Goal: Task Accomplishment & Management: Use online tool/utility

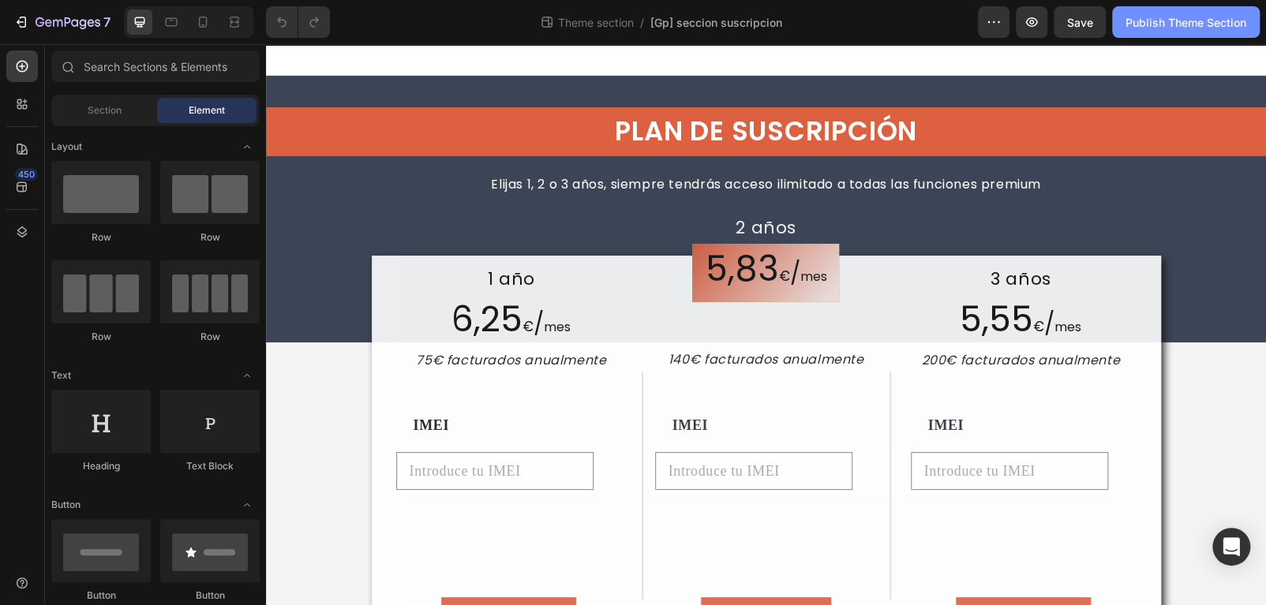
click at [1147, 28] on div "Publish Theme Section" at bounding box center [1185, 22] width 121 height 17
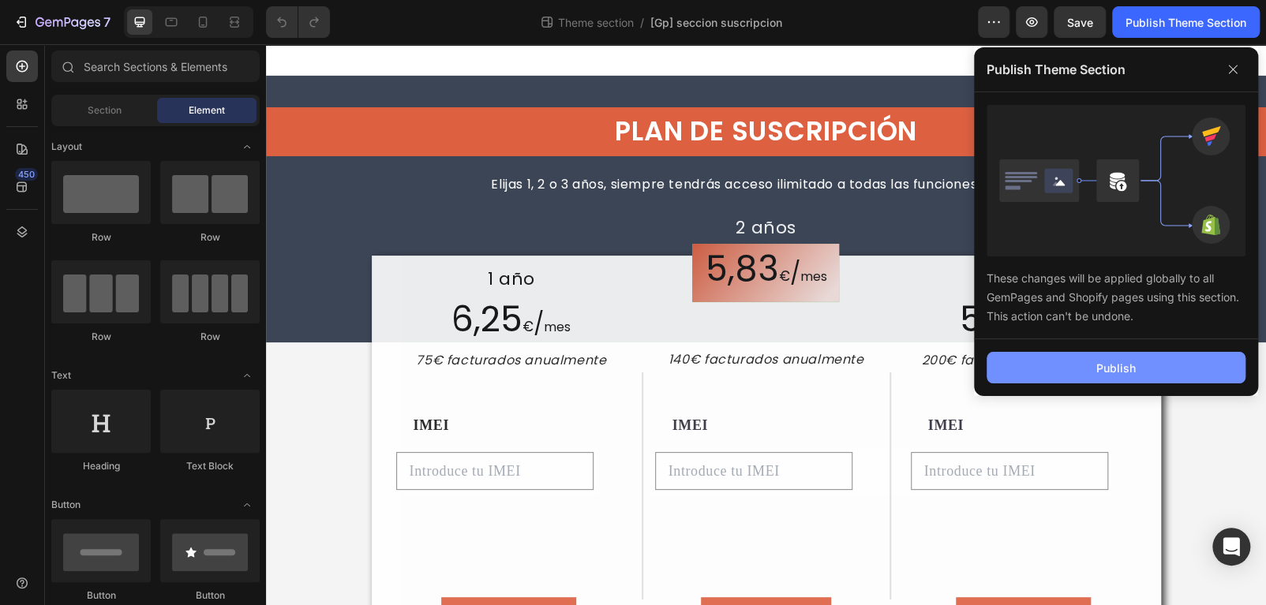
click at [1087, 364] on button "Publish" at bounding box center [1115, 368] width 259 height 32
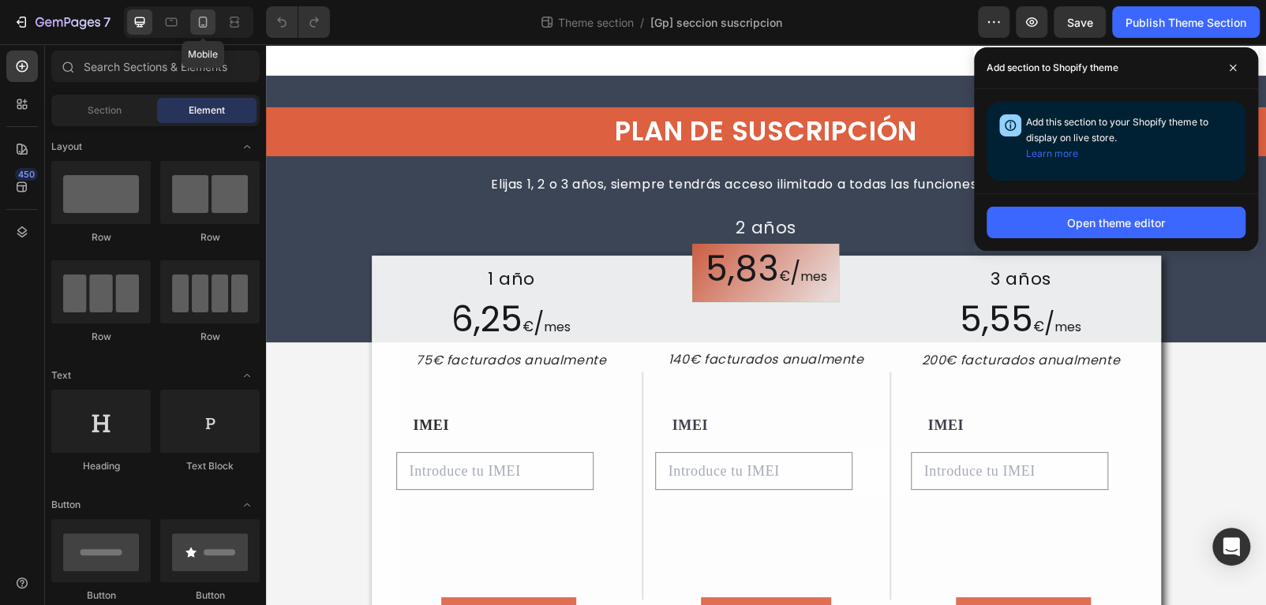
click at [206, 20] on icon at bounding box center [203, 22] width 9 height 11
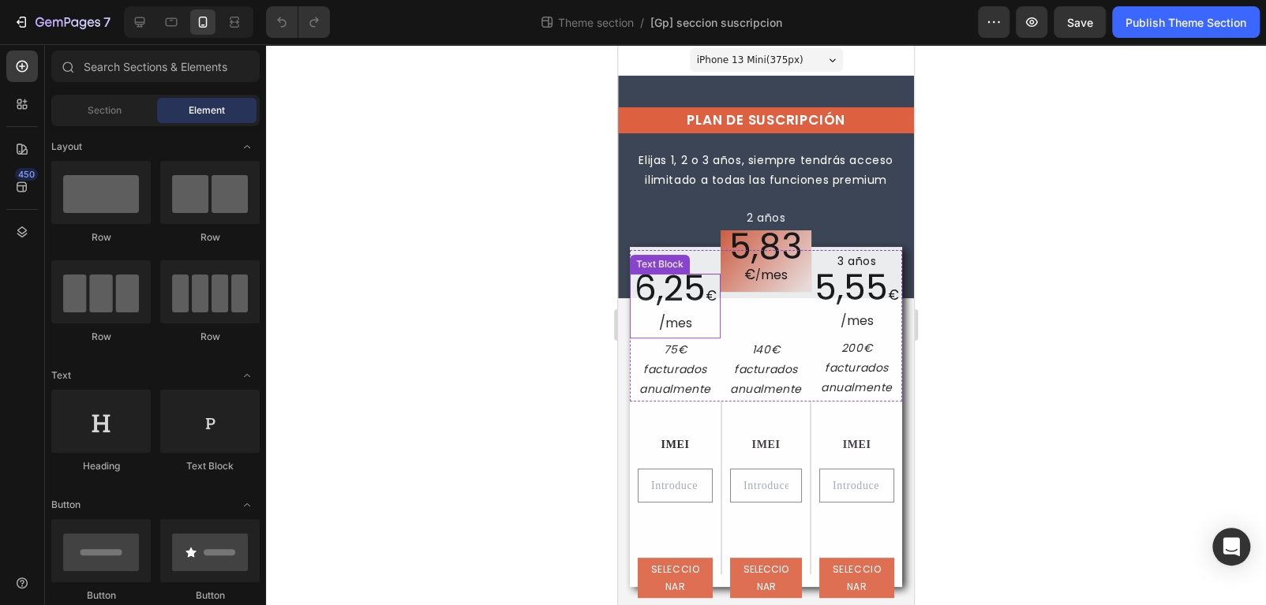
click at [673, 295] on span "6,25" at bounding box center [670, 288] width 71 height 48
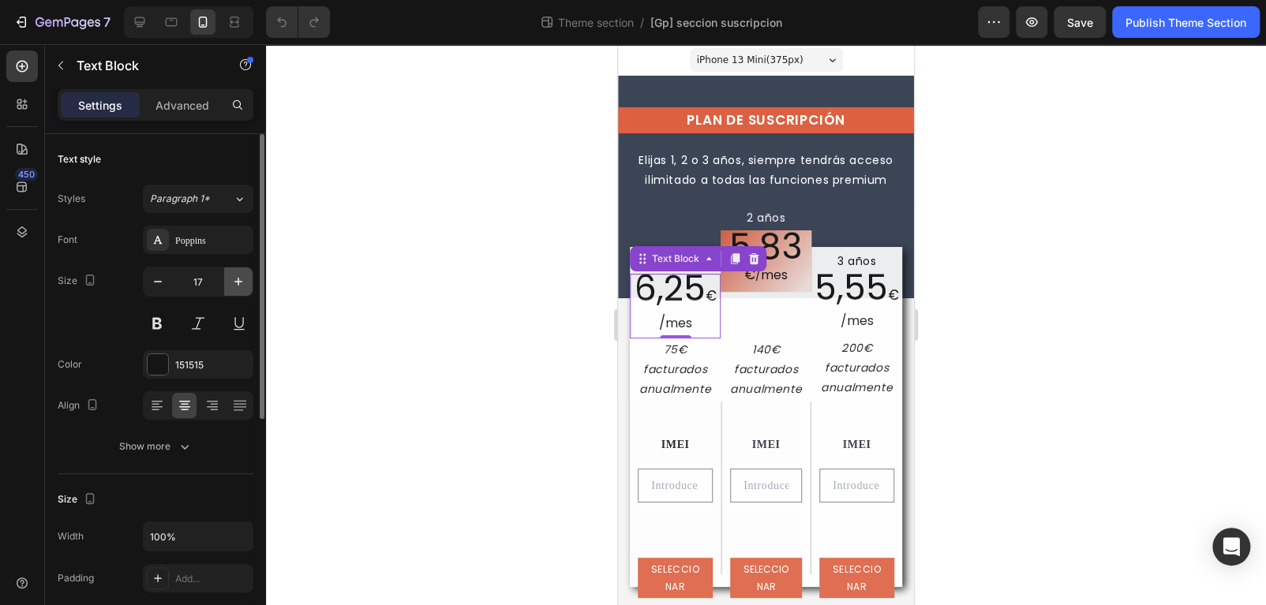
click at [234, 283] on icon "button" at bounding box center [238, 282] width 16 height 16
type input "18"
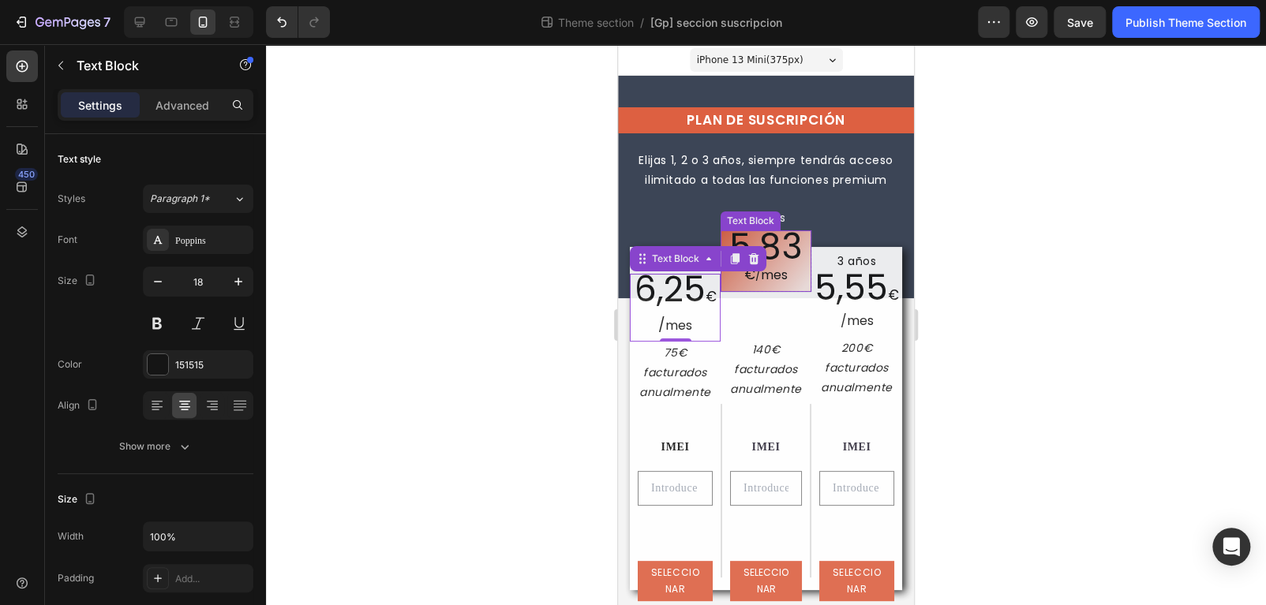
click at [796, 246] on div "5,83 € / mes" at bounding box center [766, 261] width 91 height 62
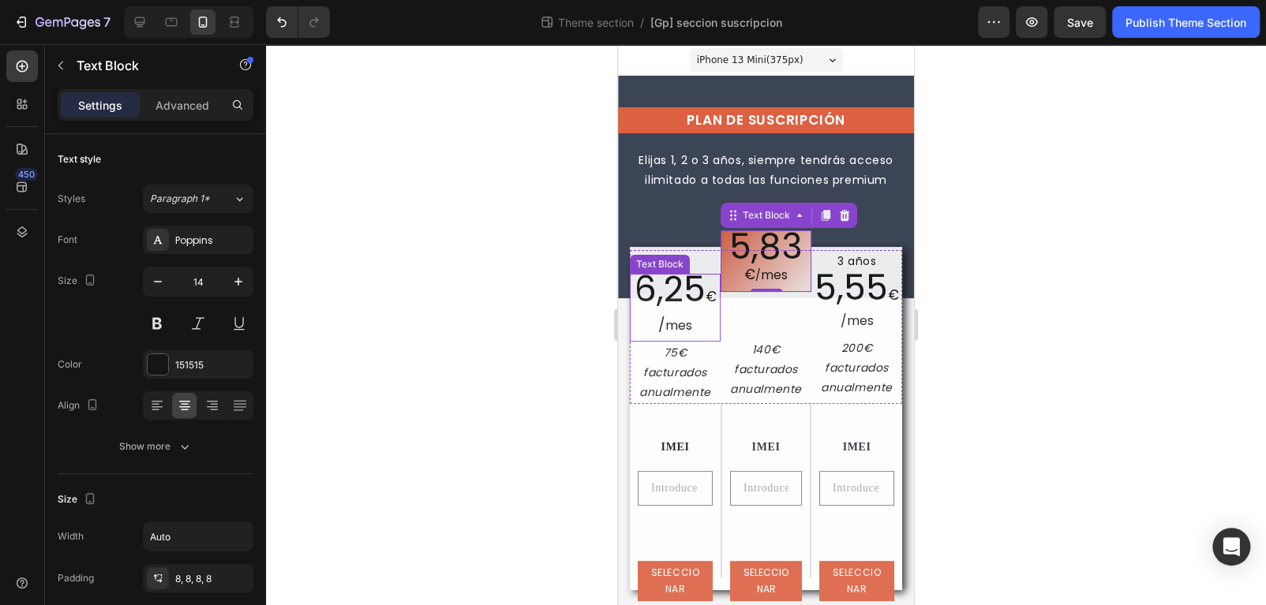
click at [670, 280] on span "6,25" at bounding box center [670, 289] width 71 height 48
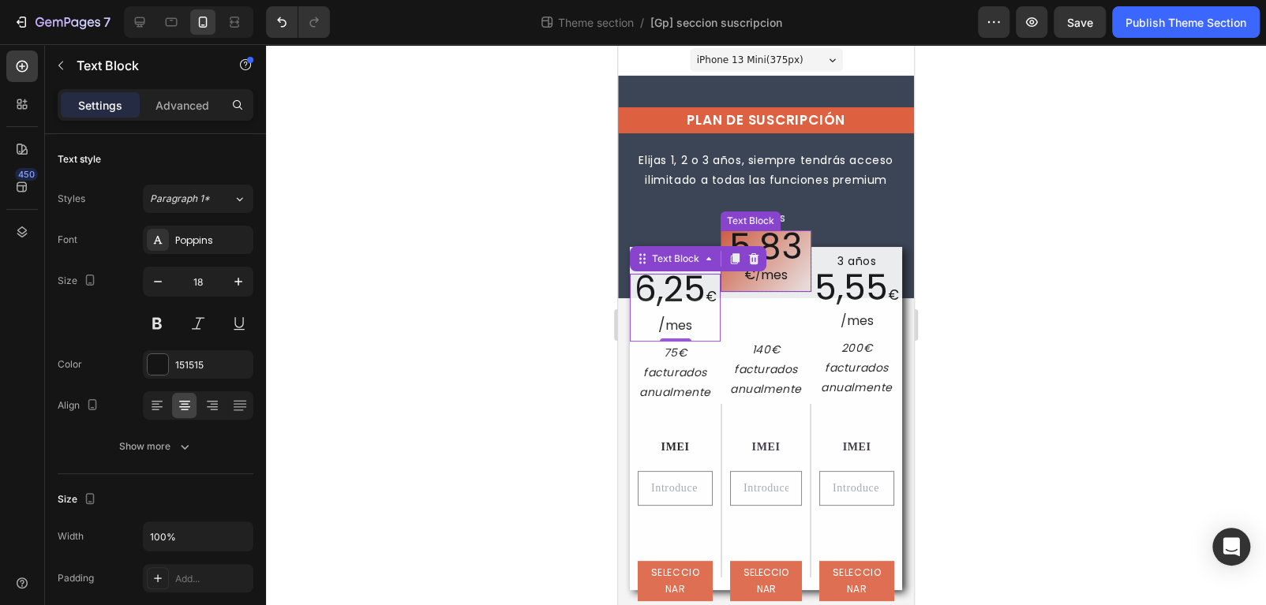
click at [784, 247] on span "5,83" at bounding box center [765, 247] width 73 height 48
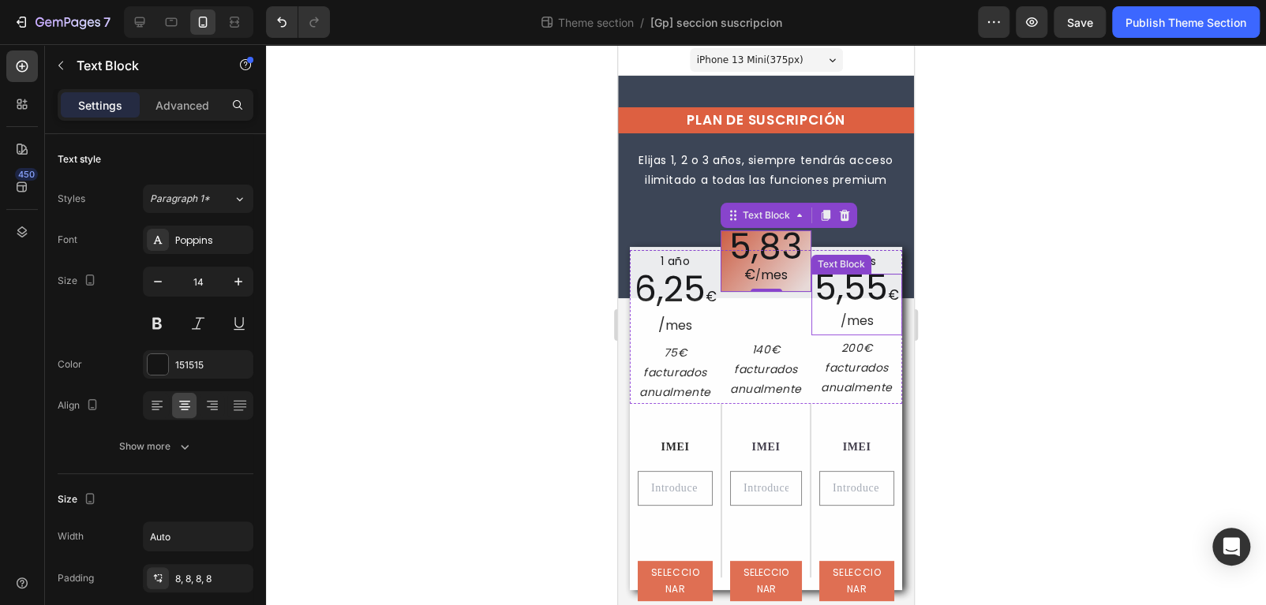
click at [846, 291] on span "5,55" at bounding box center [850, 288] width 73 height 48
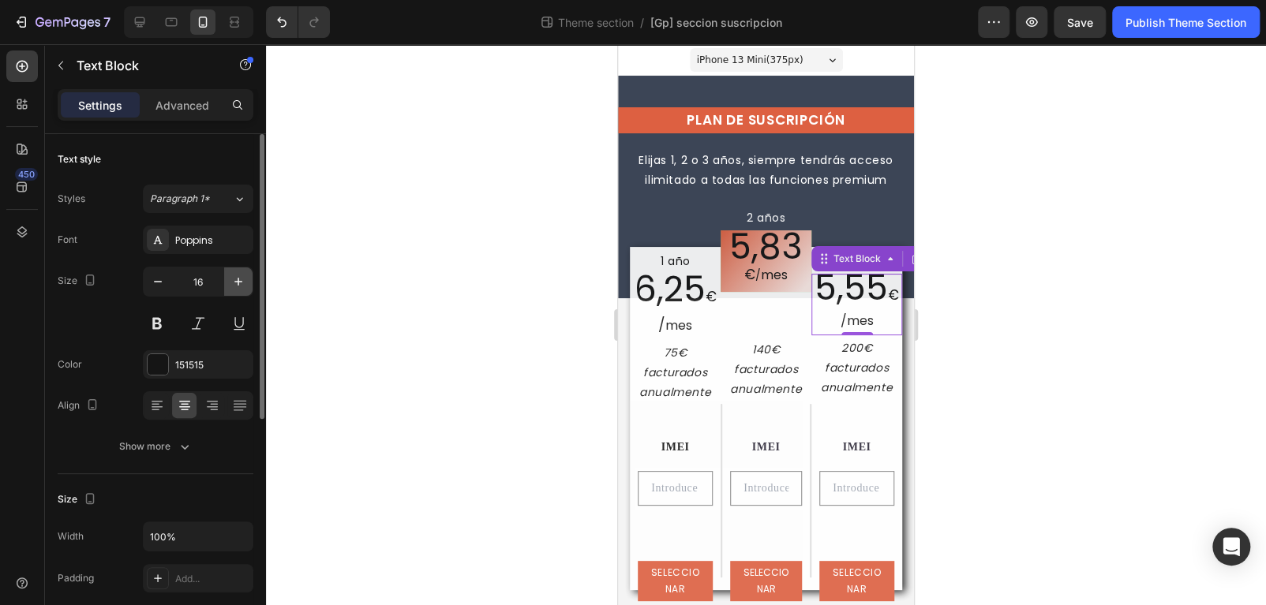
click at [239, 281] on icon "button" at bounding box center [238, 282] width 8 height 8
type input "17"
click at [1019, 330] on div at bounding box center [766, 324] width 1000 height 561
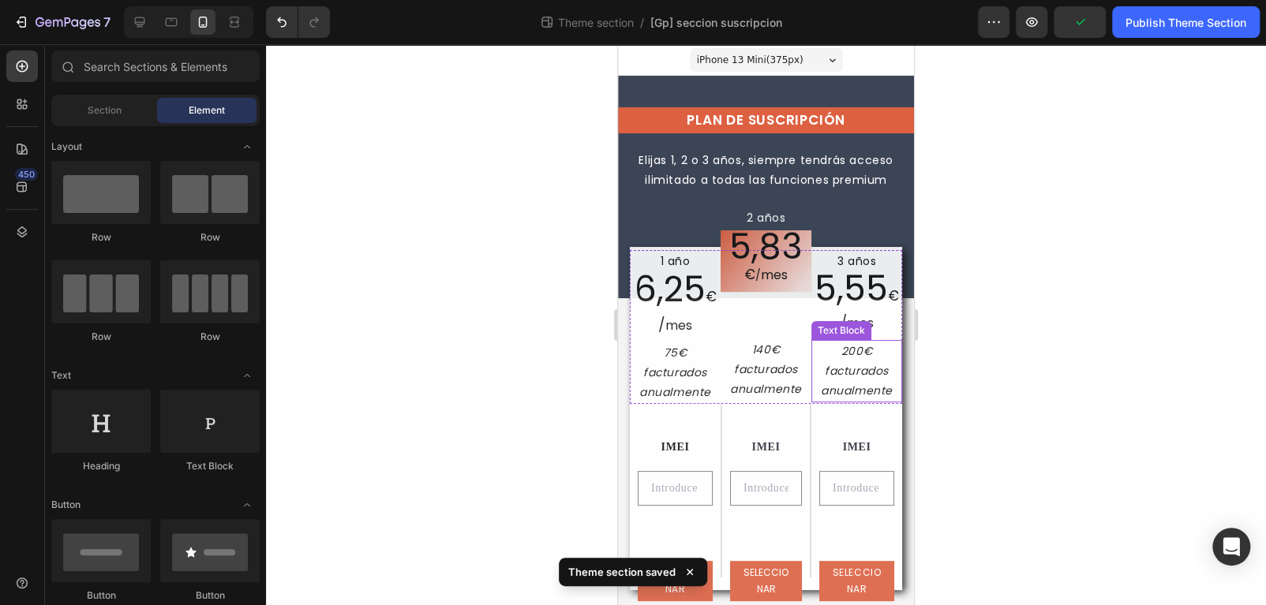
click at [841, 373] on p "200€ facturados anualmente" at bounding box center [857, 372] width 88 height 60
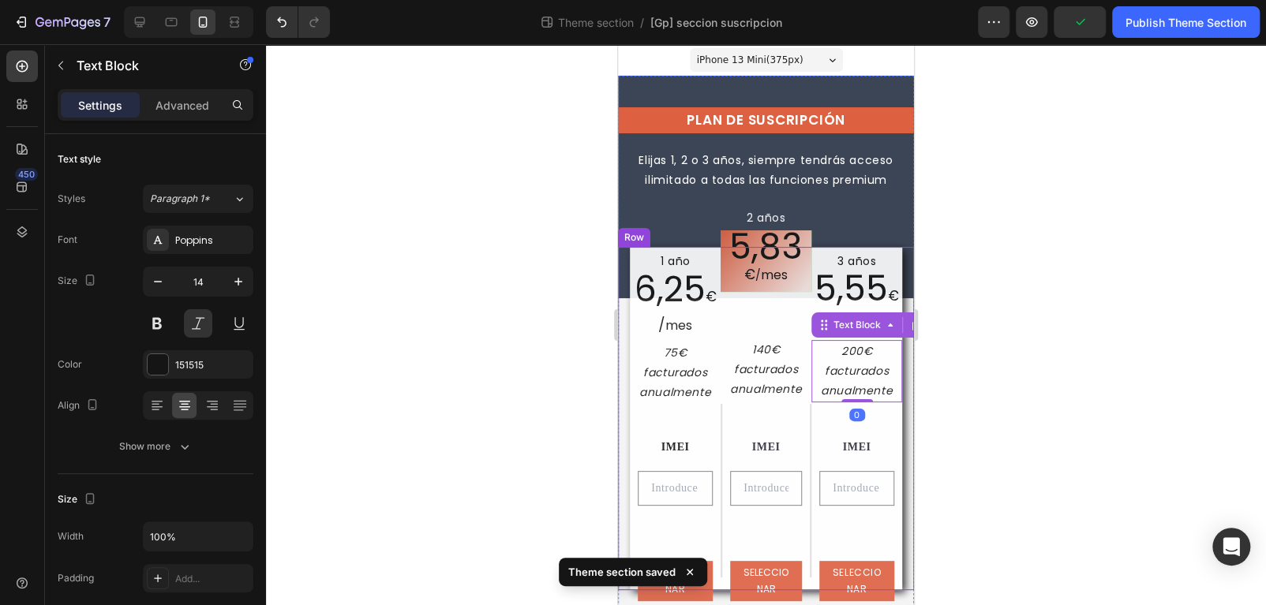
click at [1069, 391] on div at bounding box center [766, 324] width 1000 height 561
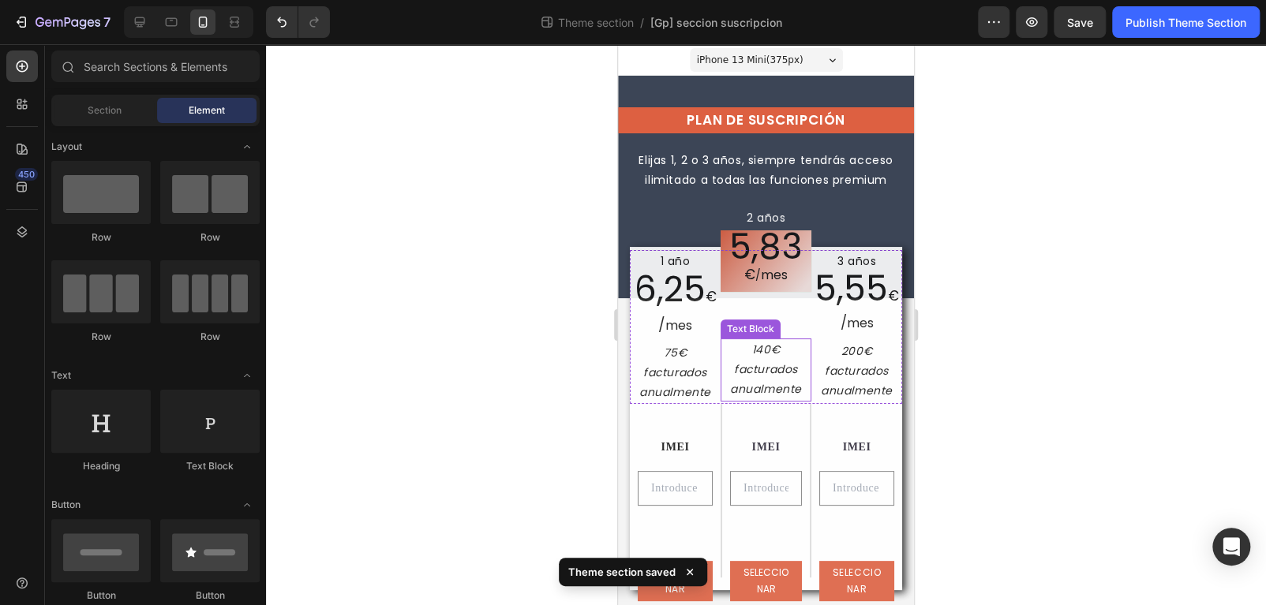
click at [769, 377] on p "140€ facturados anualmente" at bounding box center [766, 370] width 88 height 60
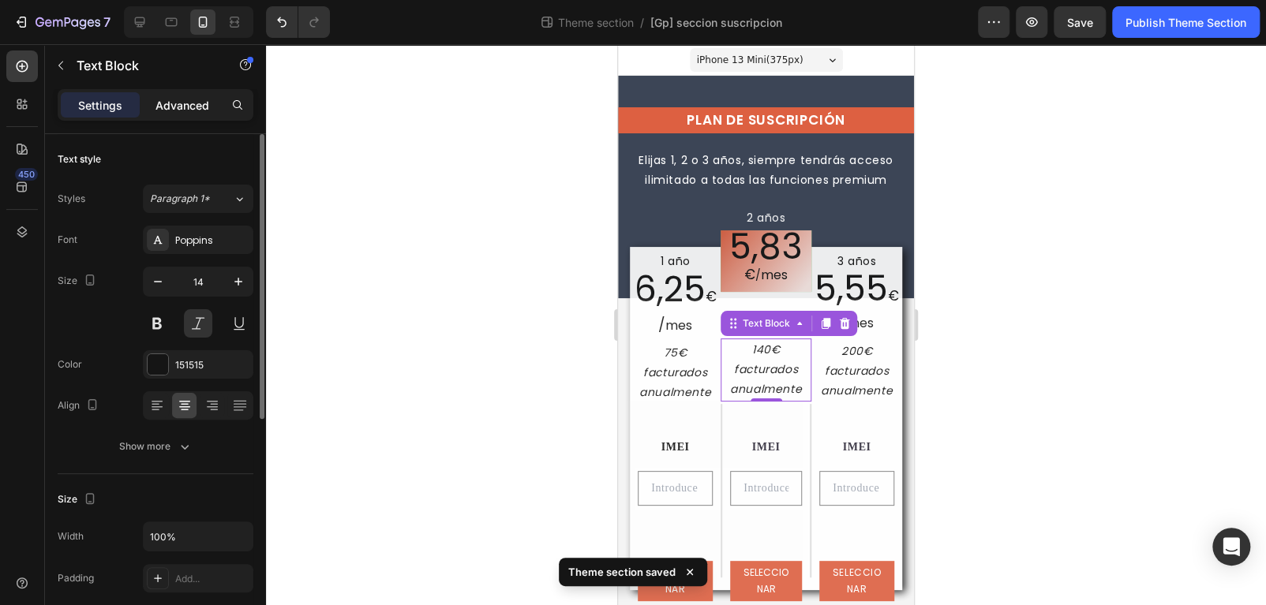
click at [184, 111] on p "Advanced" at bounding box center [182, 105] width 54 height 17
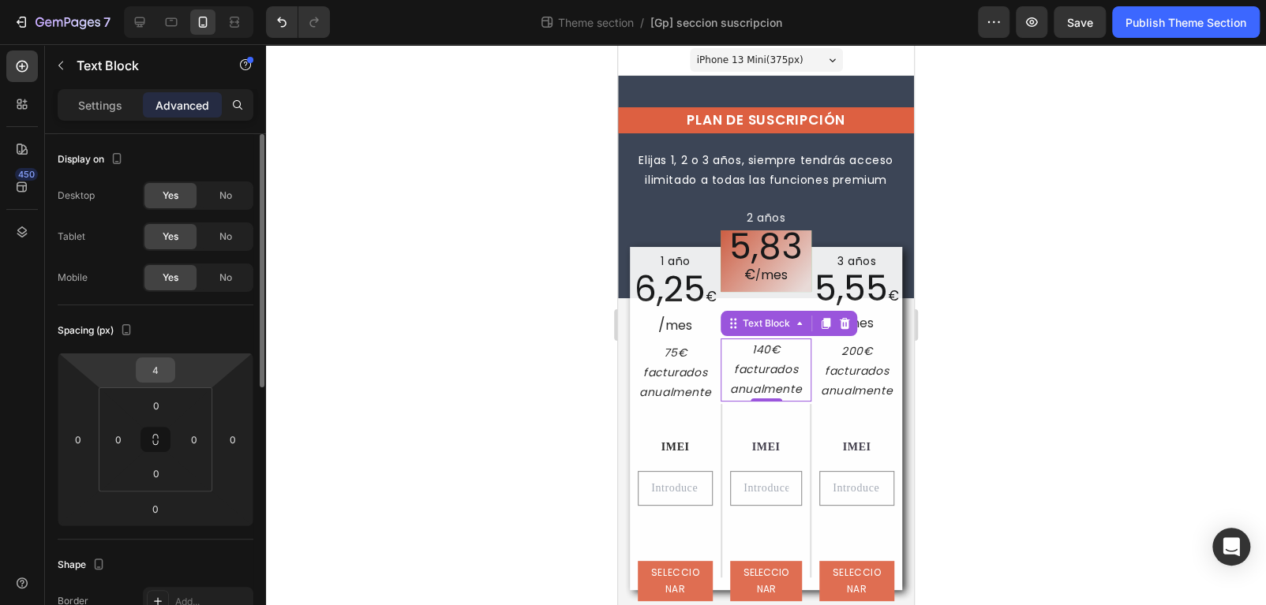
click at [157, 369] on input "4" at bounding box center [156, 370] width 32 height 24
drag, startPoint x: 157, startPoint y: 369, endPoint x: 133, endPoint y: 369, distance: 24.5
click at [133, 369] on div "5 0 0 0" at bounding box center [156, 440] width 196 height 174
type input "10"
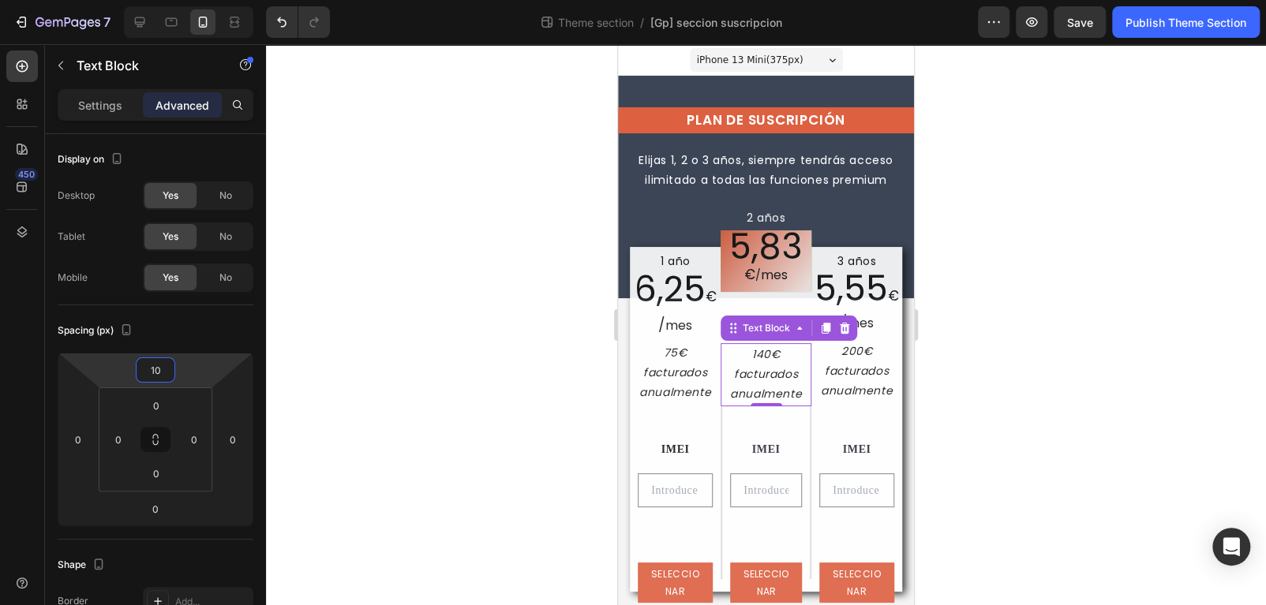
click at [992, 455] on div at bounding box center [766, 324] width 1000 height 561
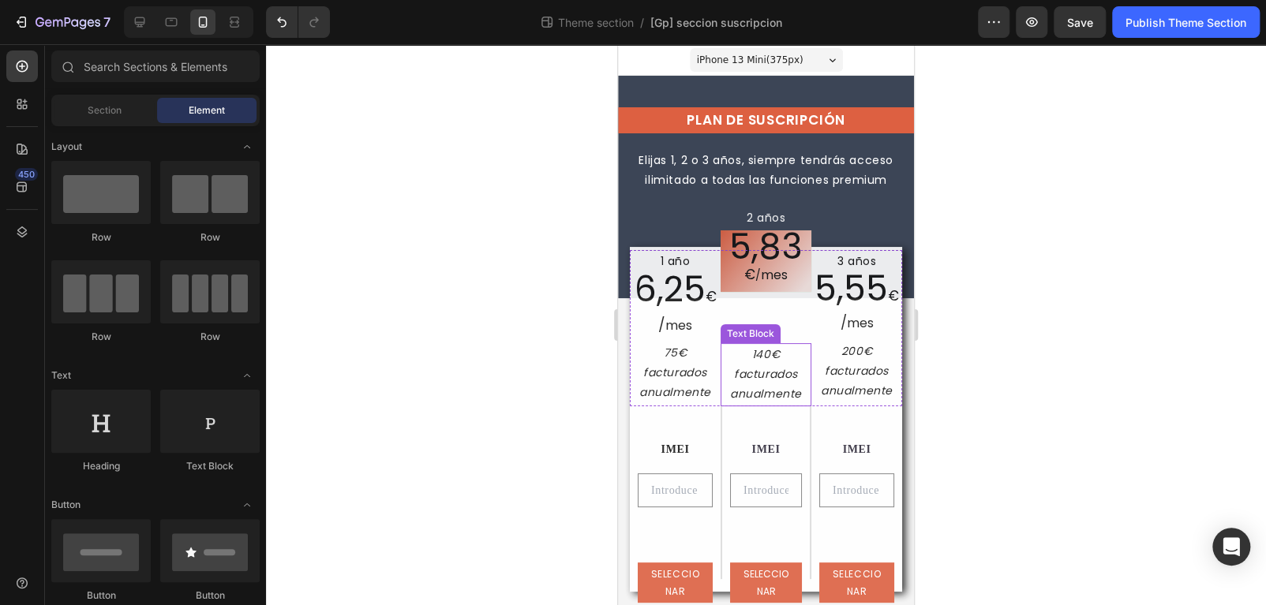
click at [766, 396] on p "140€ facturados anualmente" at bounding box center [766, 375] width 88 height 60
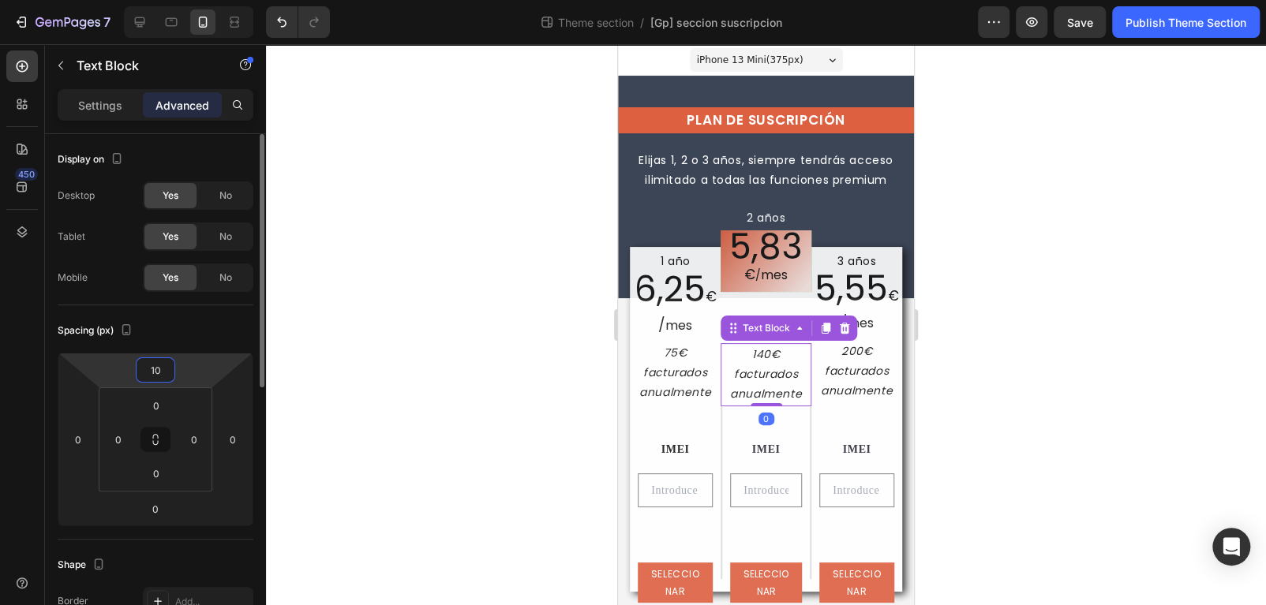
click at [154, 361] on input "10" at bounding box center [156, 370] width 32 height 24
type input "9"
click at [1039, 474] on div at bounding box center [766, 324] width 1000 height 561
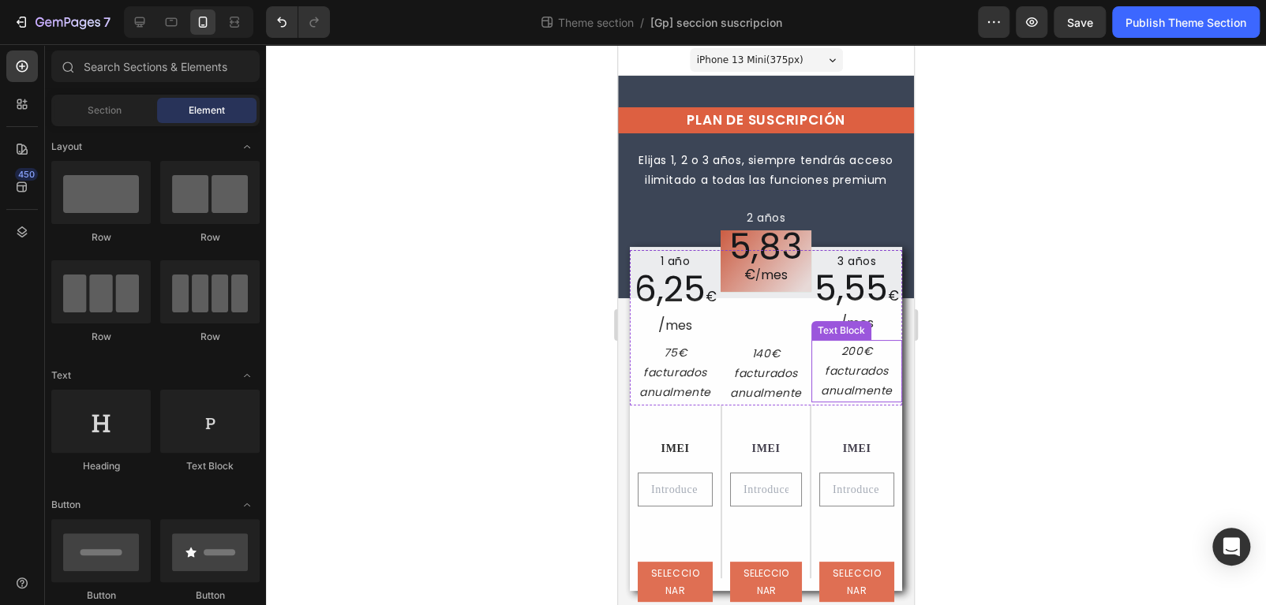
click at [843, 376] on p "200€ facturados anualmente" at bounding box center [857, 372] width 88 height 60
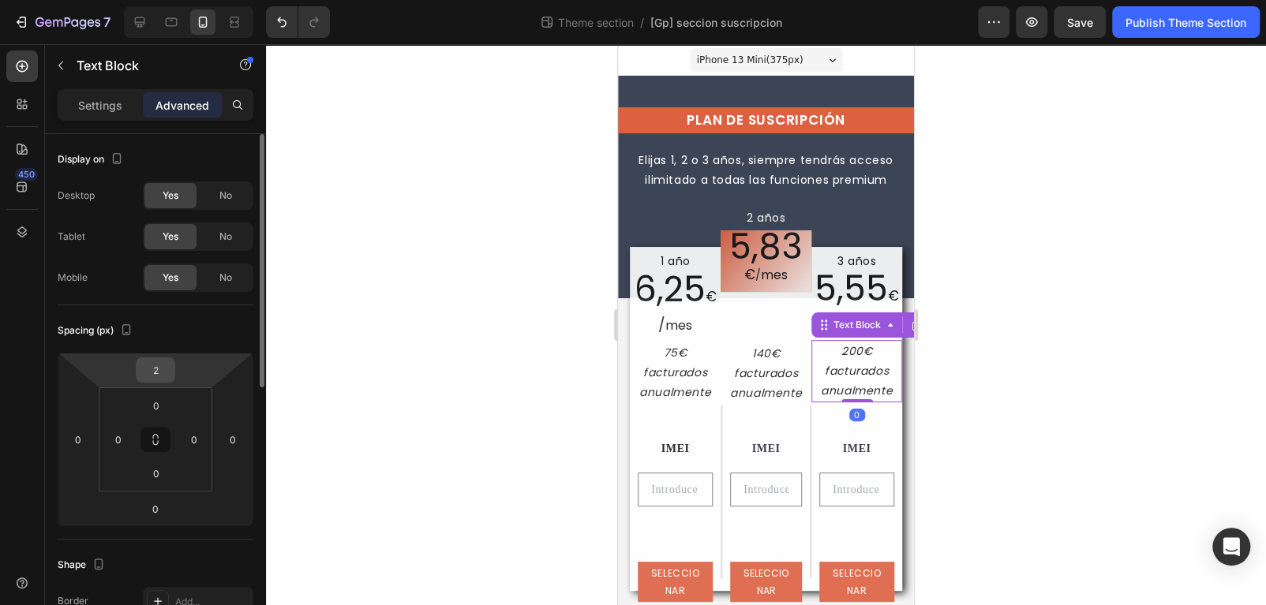
click at [152, 370] on input "2" at bounding box center [156, 370] width 32 height 24
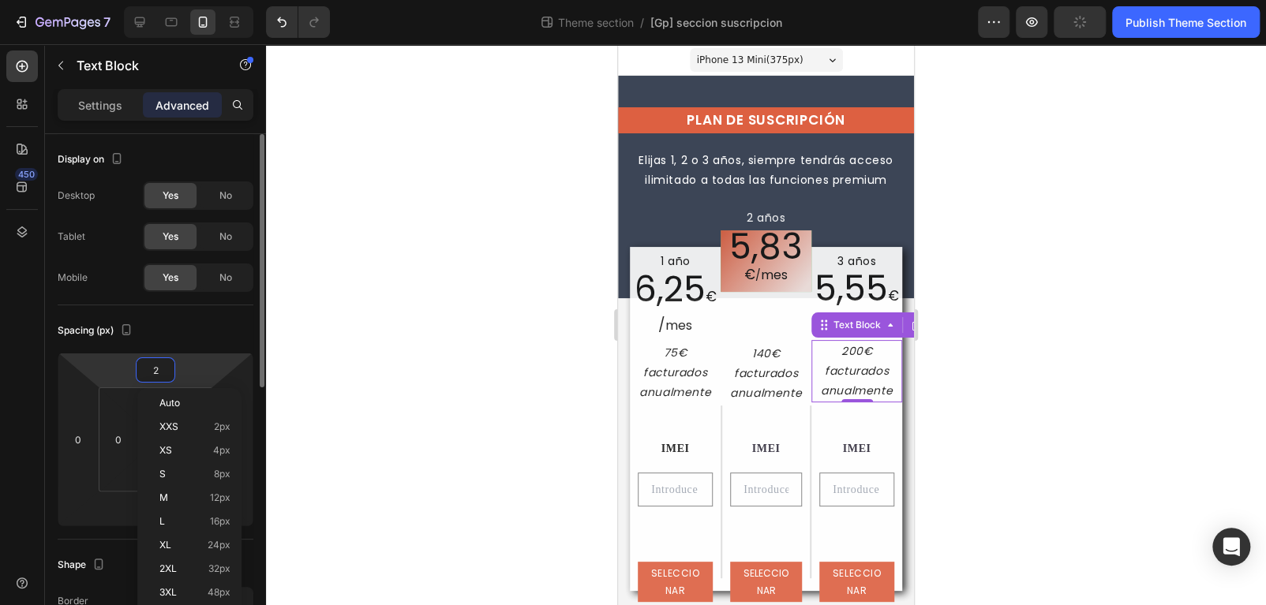
type input "4"
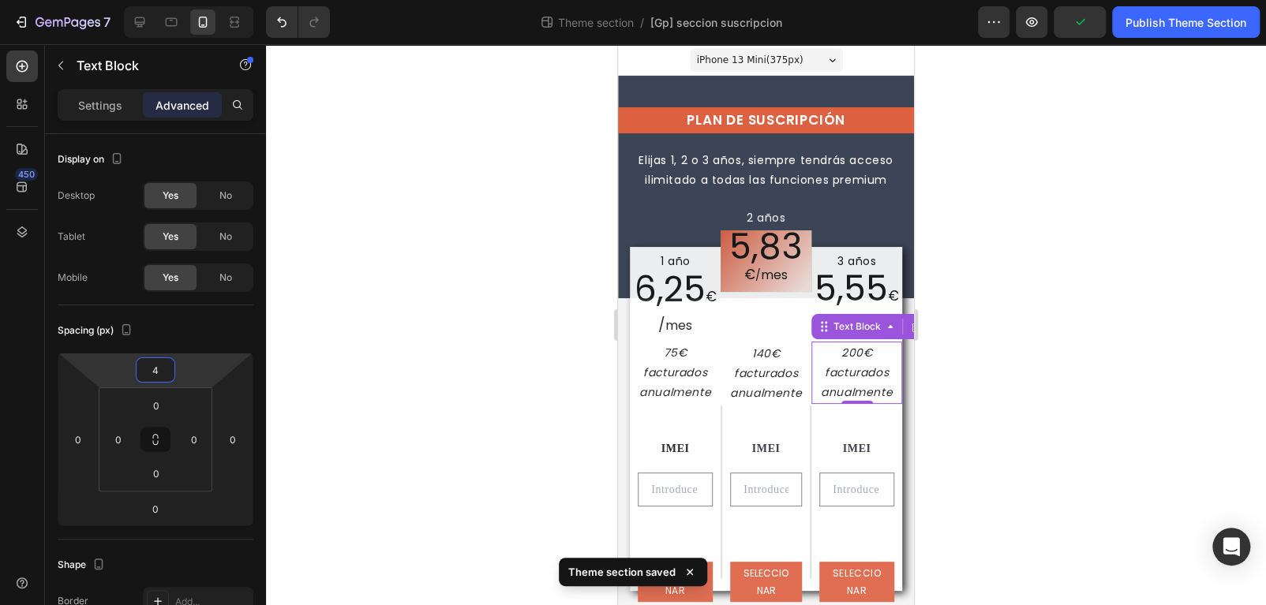
click at [1079, 455] on div at bounding box center [766, 324] width 1000 height 561
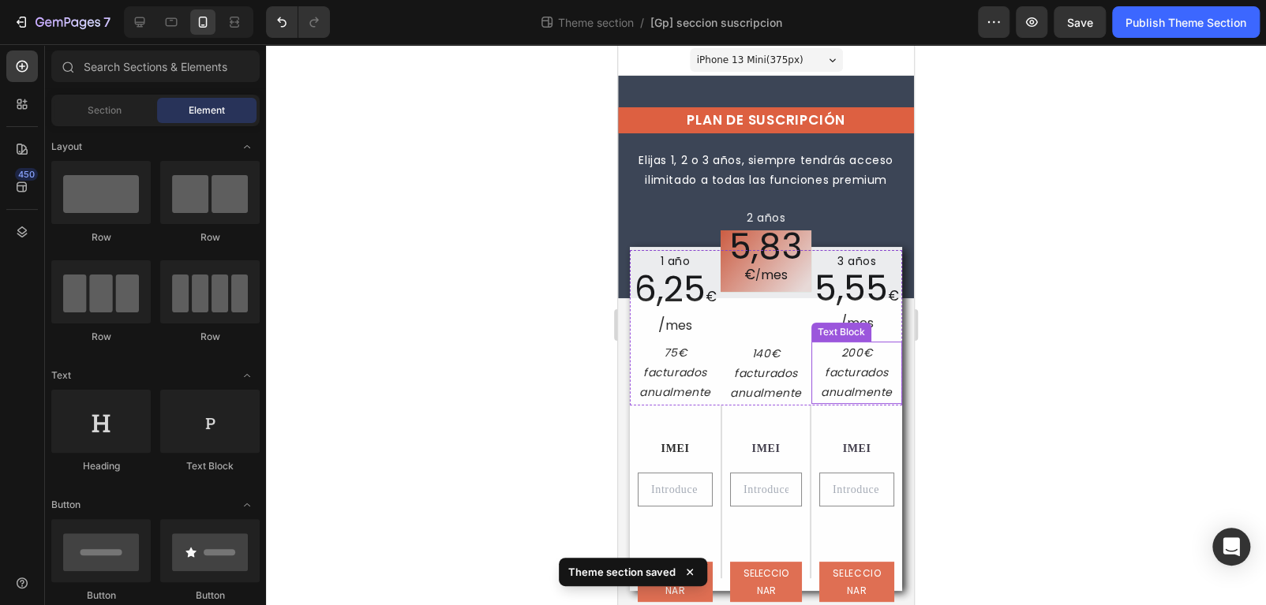
click at [858, 377] on p "200€ facturados anualmente" at bounding box center [857, 373] width 88 height 60
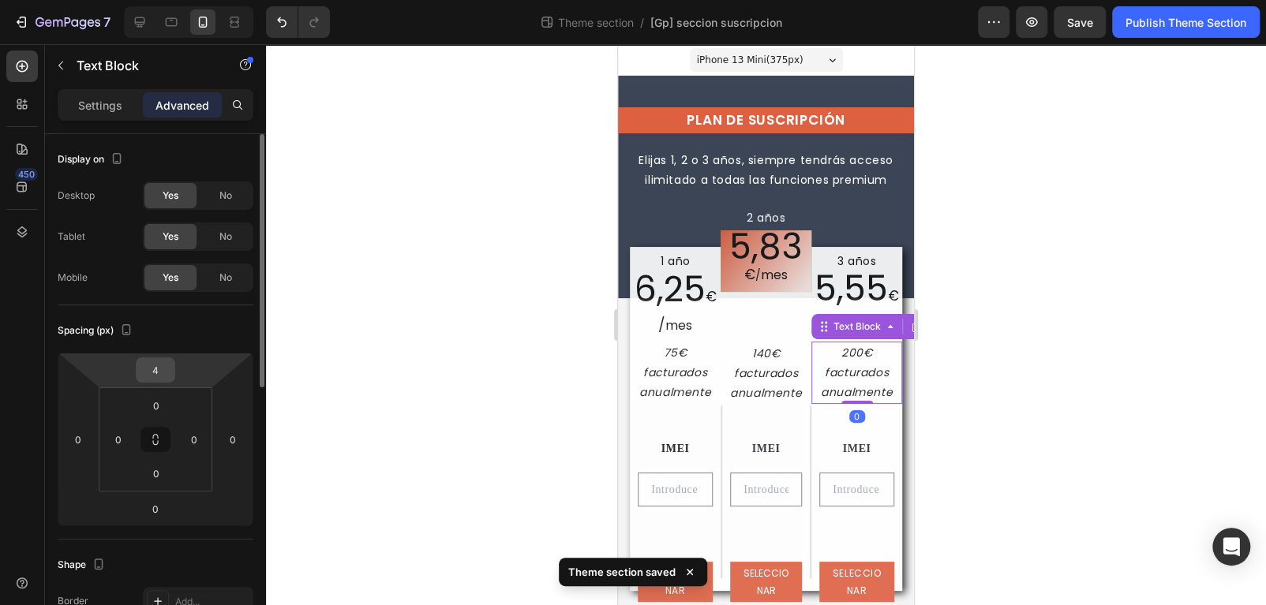
click at [155, 368] on input "4" at bounding box center [156, 370] width 32 height 24
type input "3"
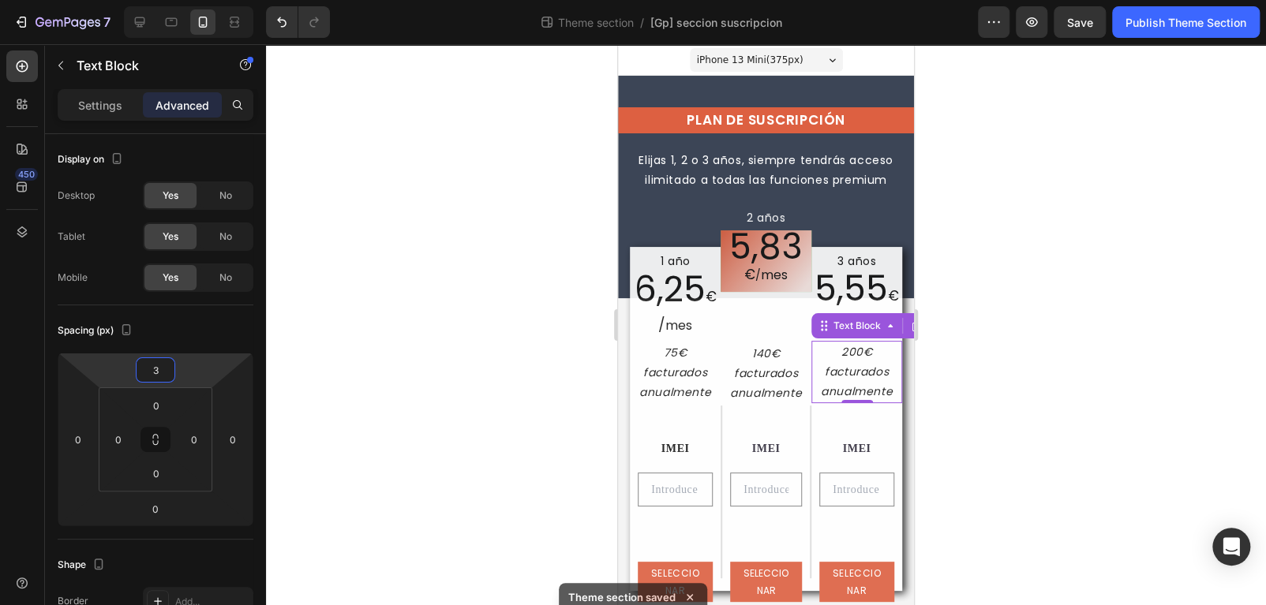
click at [1030, 408] on div at bounding box center [766, 324] width 1000 height 561
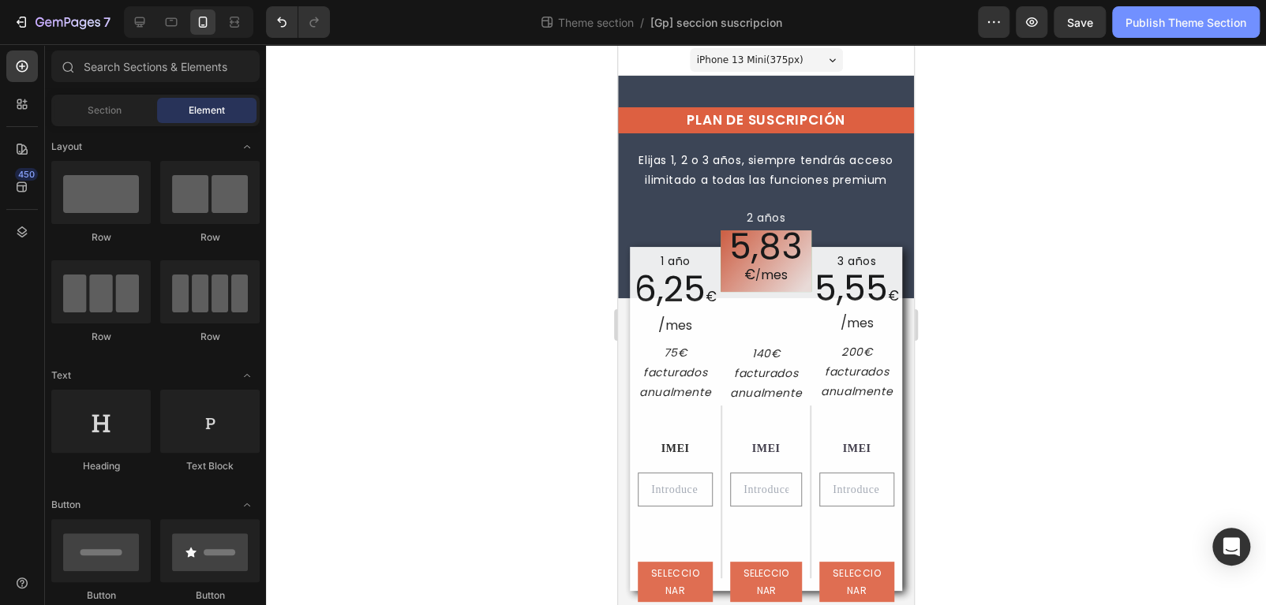
click at [1199, 20] on div "Publish Theme Section" at bounding box center [1185, 22] width 121 height 17
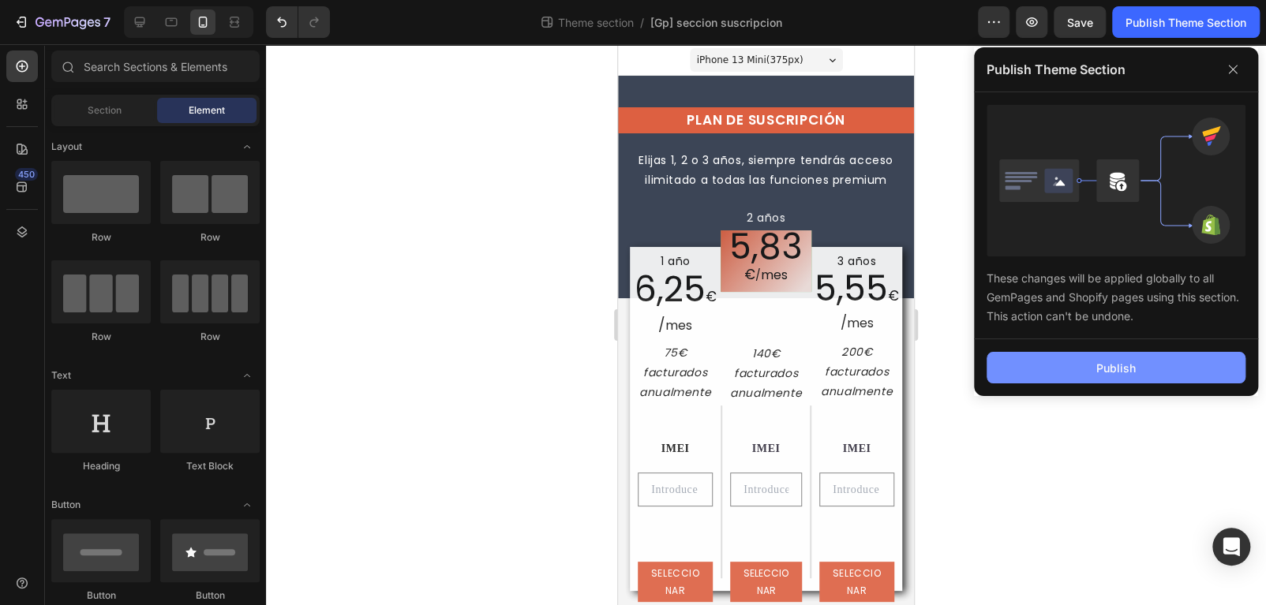
click at [1147, 366] on button "Publish" at bounding box center [1115, 368] width 259 height 32
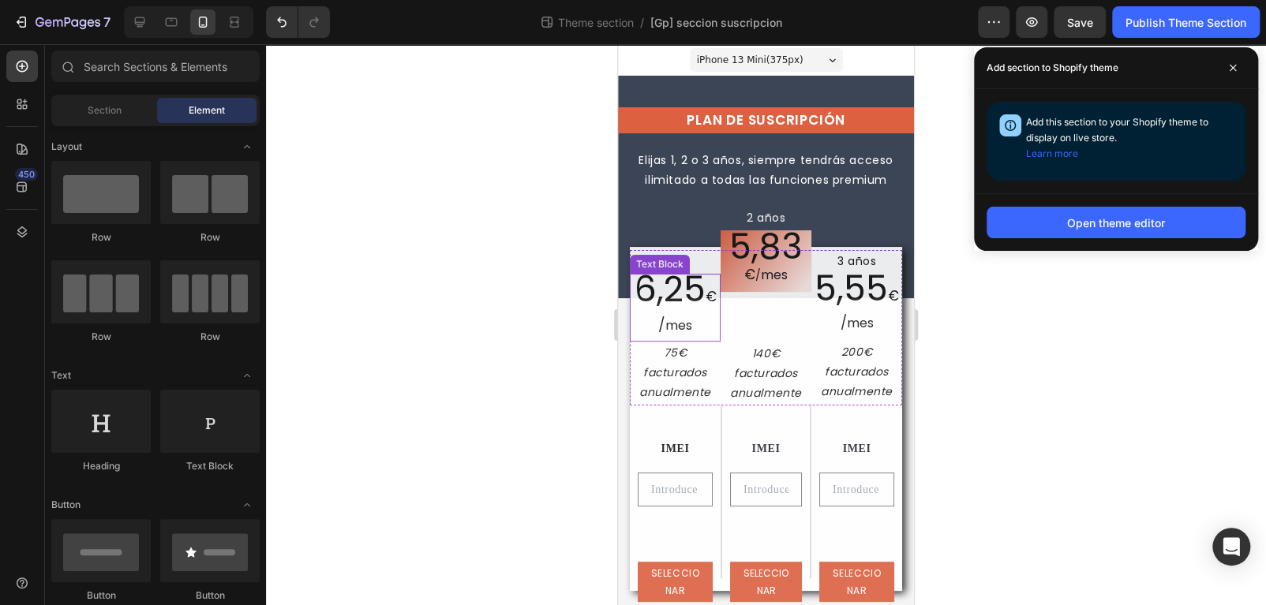
click at [671, 326] on span "mes" at bounding box center [678, 325] width 27 height 18
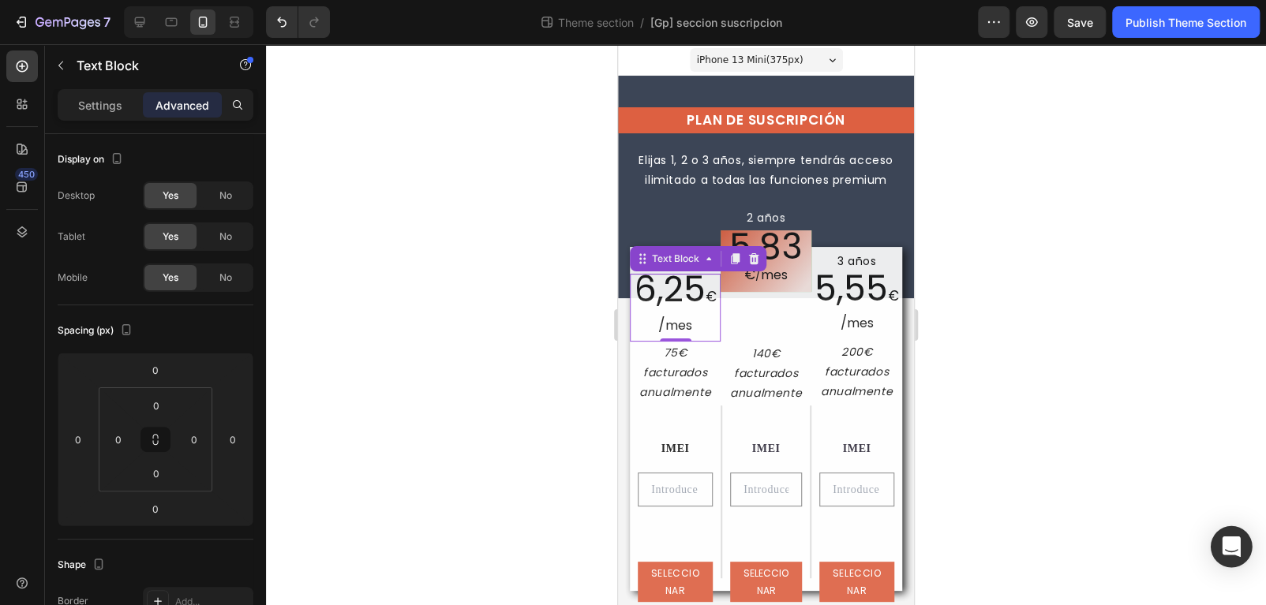
click at [1232, 544] on icon "Open Intercom Messenger" at bounding box center [1231, 547] width 18 height 21
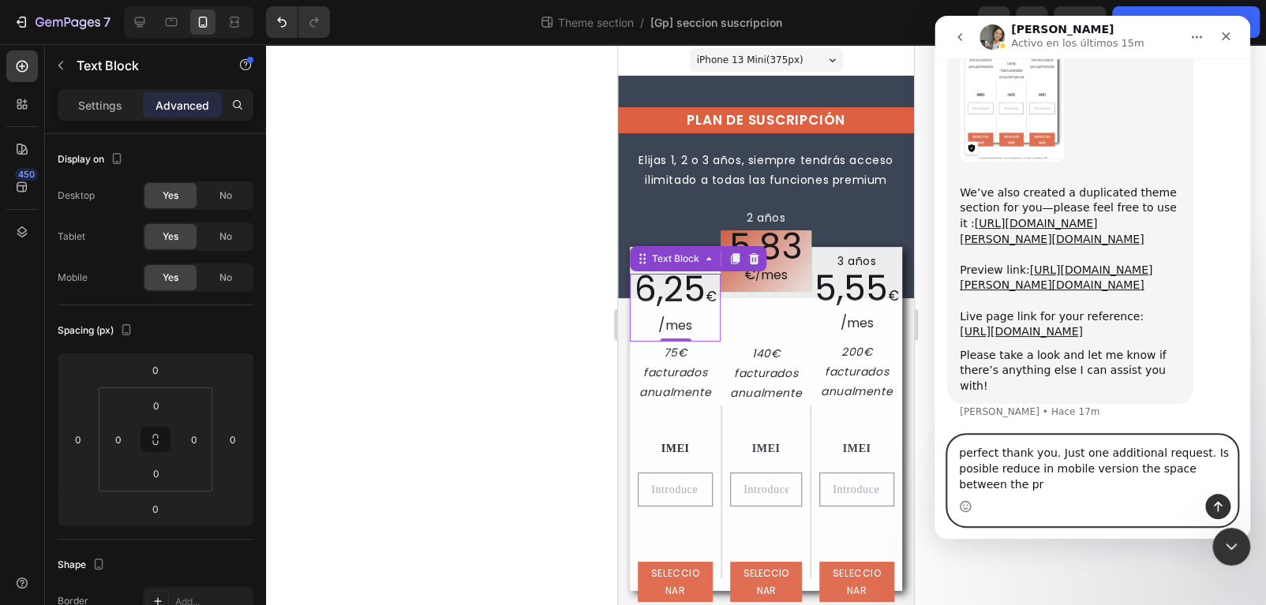
scroll to position [2723, 0]
type textarea "perfect thank you. Just one additional request. Is posible reduce in mobile ver…"
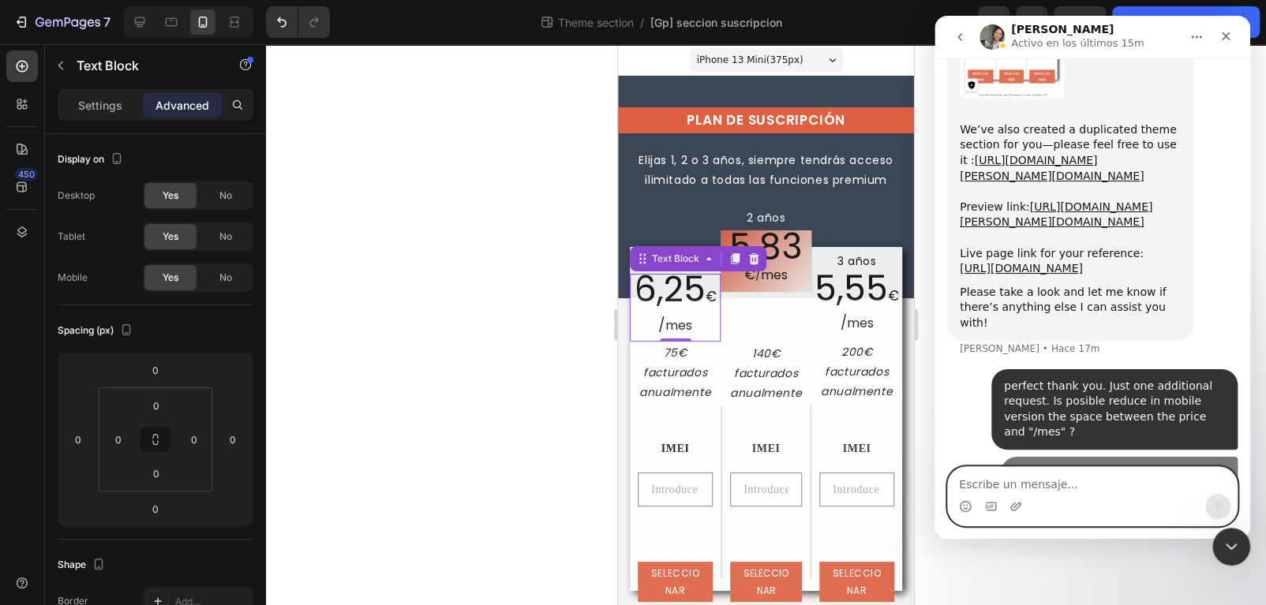
scroll to position [2895, 0]
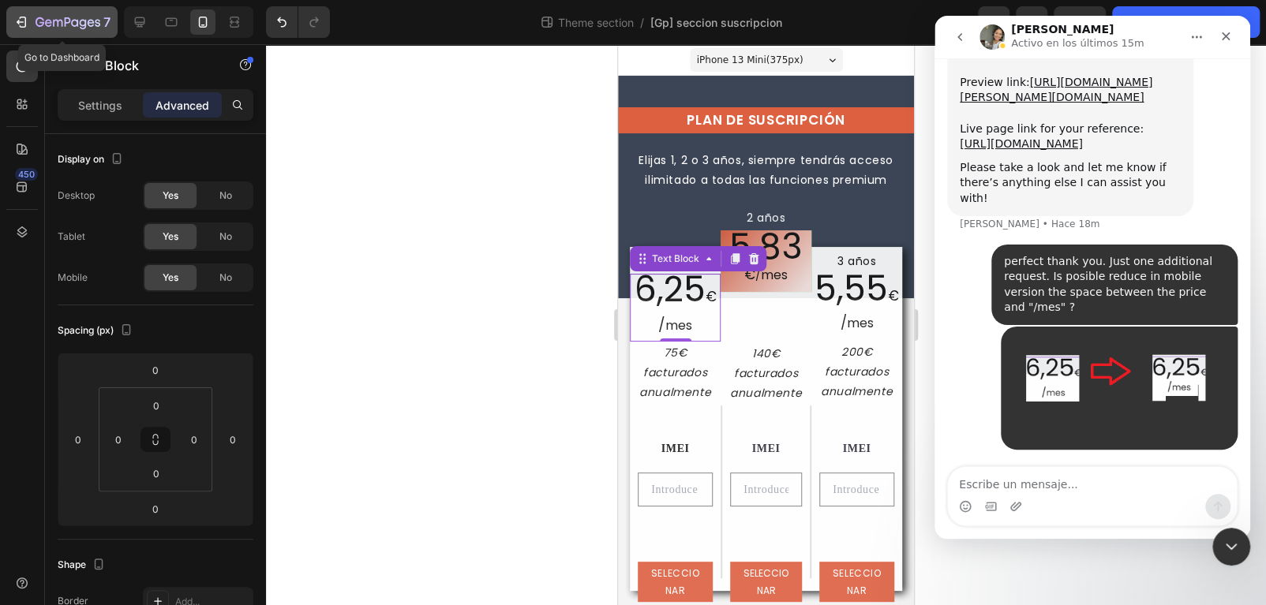
click at [62, 9] on button "7" at bounding box center [61, 22] width 111 height 32
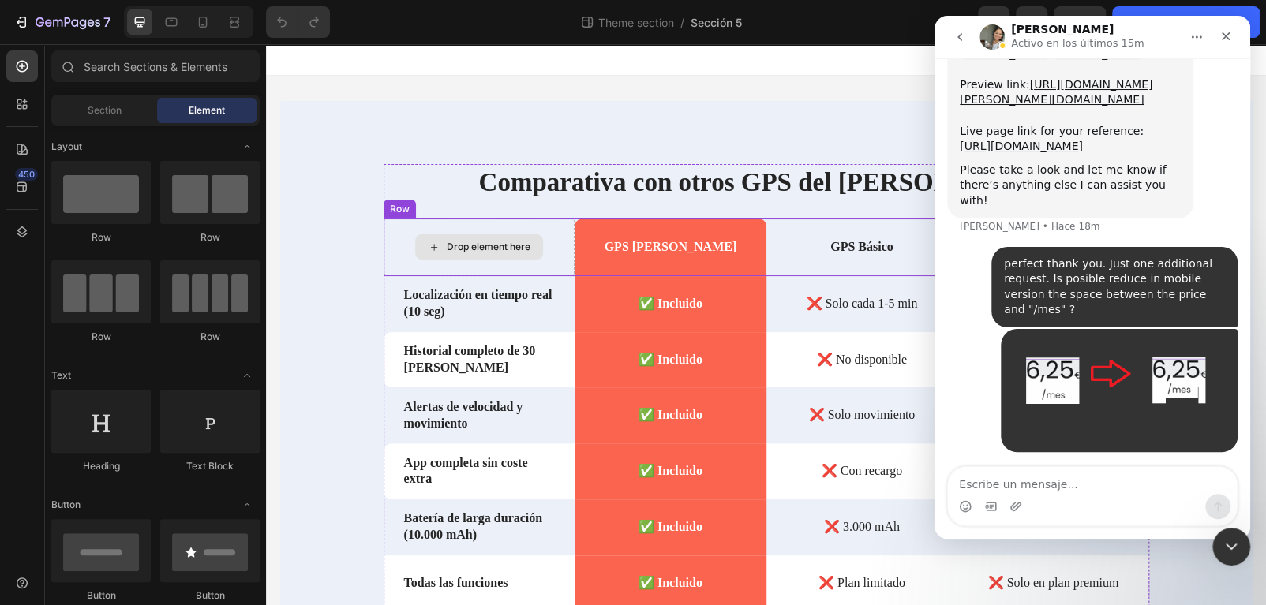
scroll to position [2895, 0]
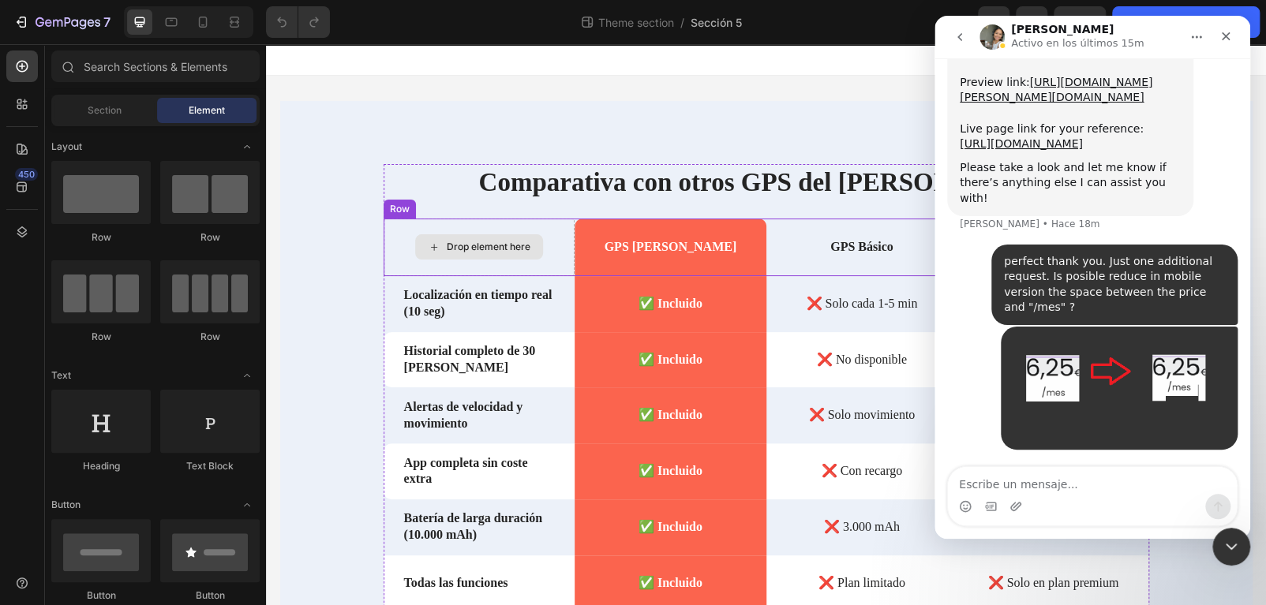
click at [384, 271] on div "Drop element here" at bounding box center [480, 248] width 192 height 58
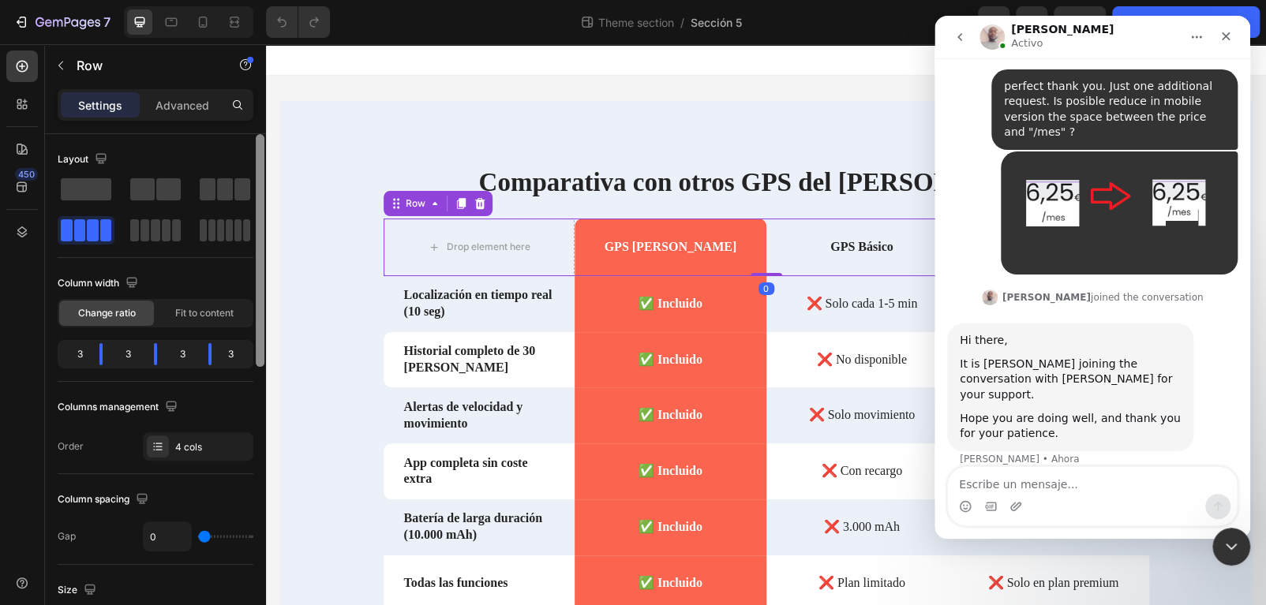
scroll to position [3055, 0]
click at [1226, 35] on icon "Cerrar" at bounding box center [1226, 36] width 9 height 9
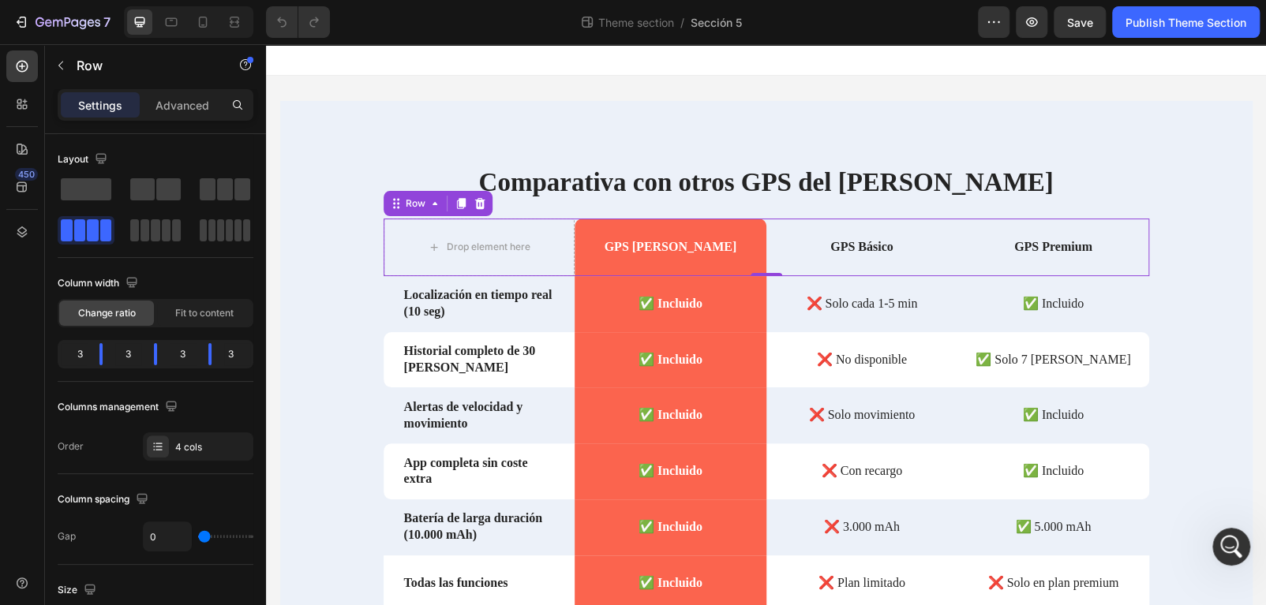
click at [1105, 266] on div "GPS Premium Text Block" at bounding box center [1053, 248] width 192 height 58
click at [204, 106] on p "Advanced" at bounding box center [182, 105] width 54 height 17
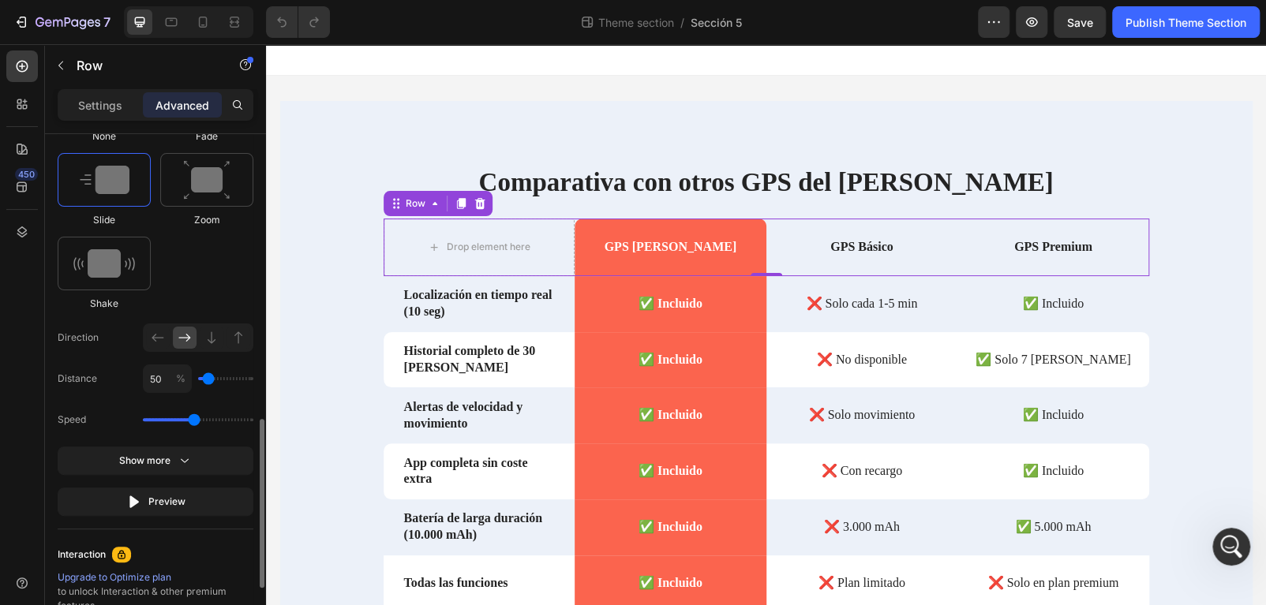
scroll to position [3116, 0]
click at [174, 454] on div "Show more" at bounding box center [155, 461] width 73 height 16
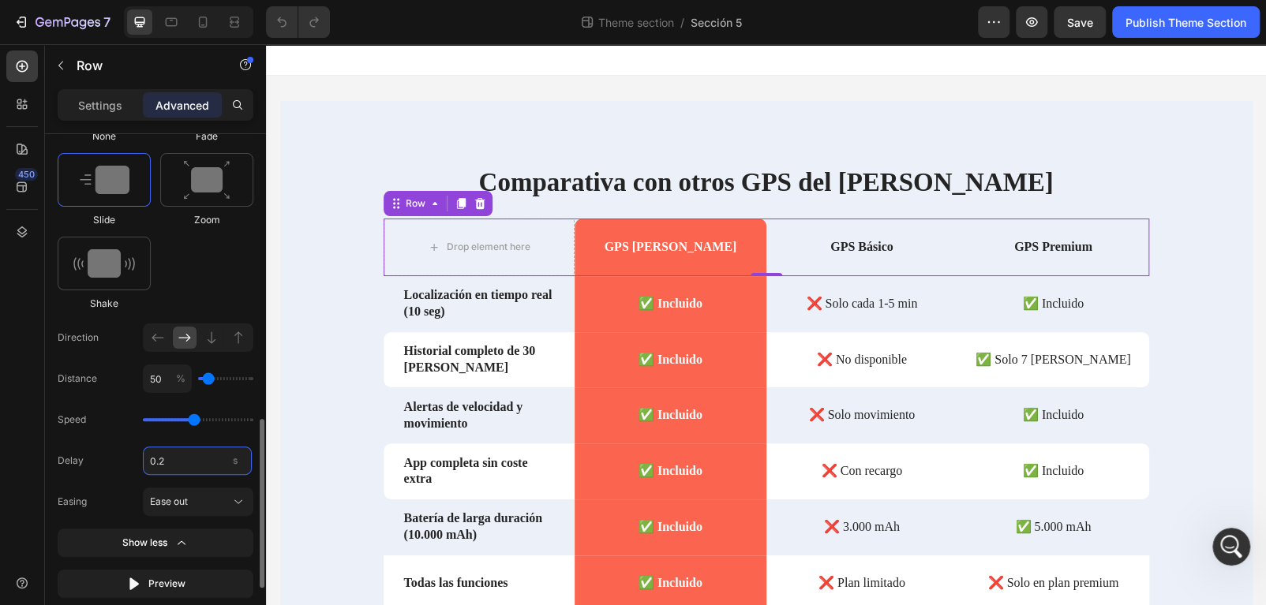
click at [162, 464] on input "0.2" at bounding box center [197, 461] width 109 height 28
click at [160, 463] on input "0.2" at bounding box center [197, 461] width 109 height 28
click at [171, 462] on input "0.2" at bounding box center [197, 461] width 109 height 28
click at [166, 457] on input "0.2" at bounding box center [197, 461] width 109 height 28
click at [1192, 275] on div "Comparativa con otros GPS del mercado Heading Drop element here GPS SOOS Text B…" at bounding box center [766, 449] width 972 height 570
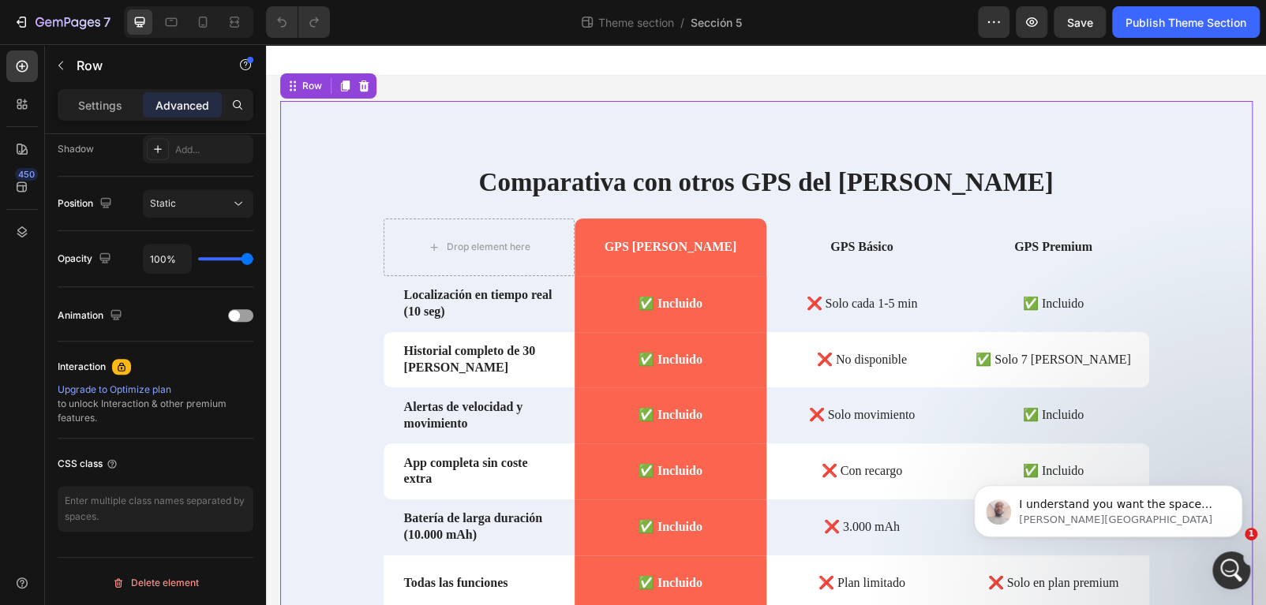
scroll to position [3138, 0]
click at [1219, 568] on icon "Abrir Intercom Messenger" at bounding box center [1229, 569] width 26 height 26
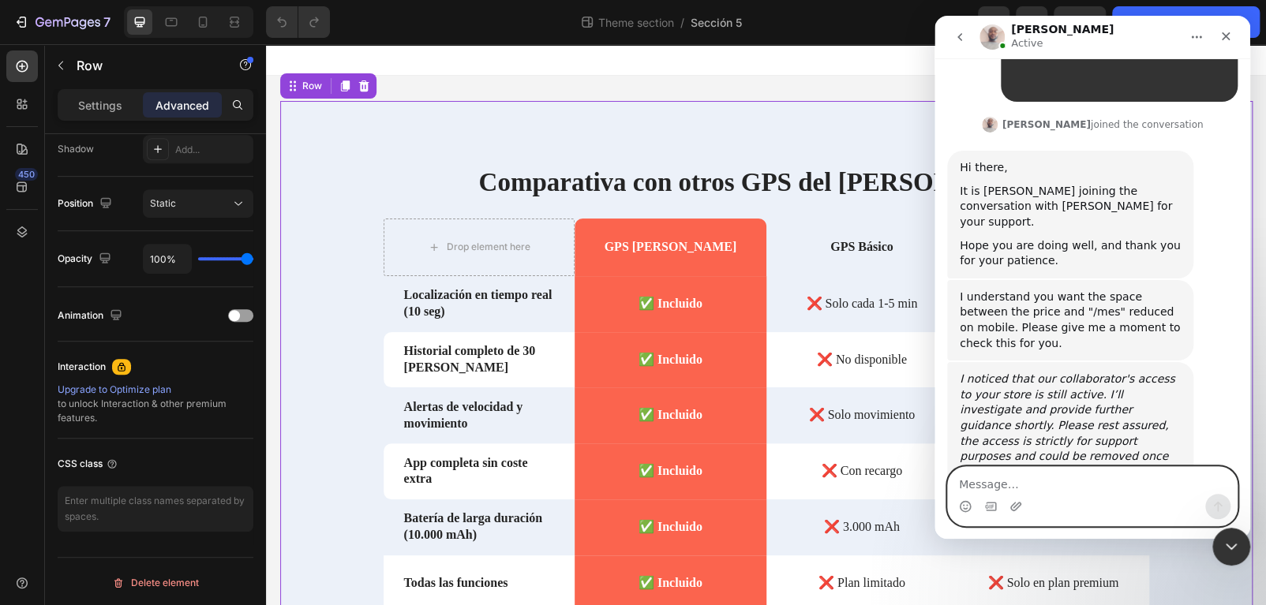
scroll to position [3352, 0]
